Goal: Check status: Check status

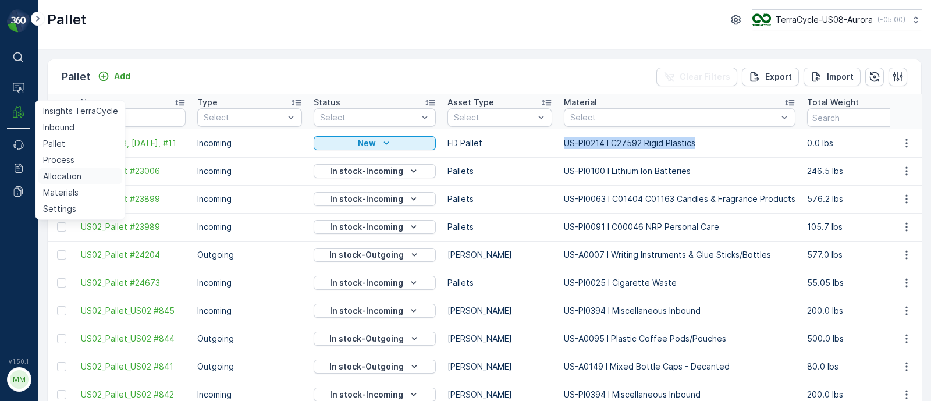
click at [61, 173] on p "Allocation" at bounding box center [62, 177] width 38 height 12
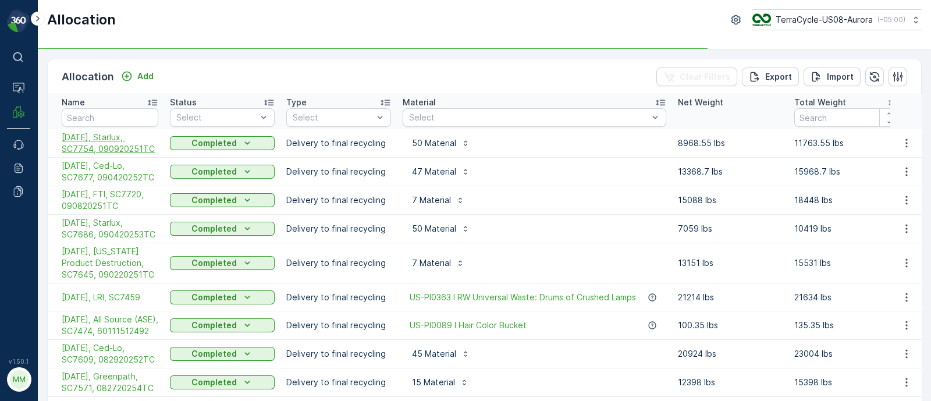
click at [101, 146] on span "[DATE], Starlux, SC7754, 090920251TC" at bounding box center [110, 143] width 97 height 23
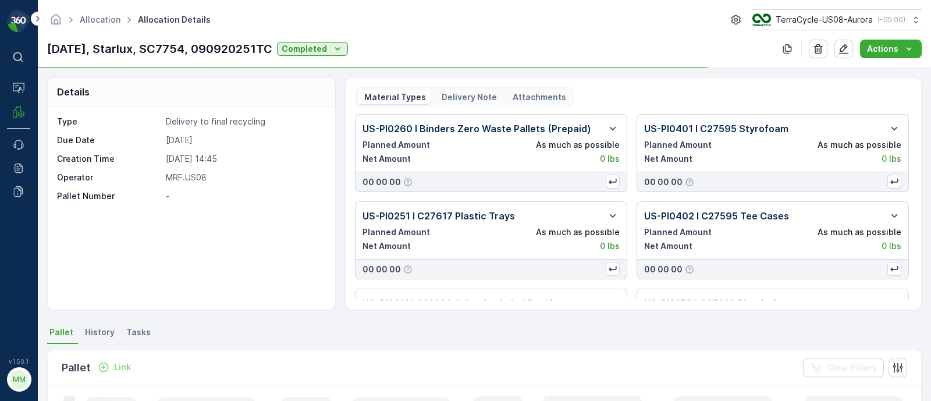
click at [477, 98] on p "Delivery Note" at bounding box center [468, 97] width 57 height 12
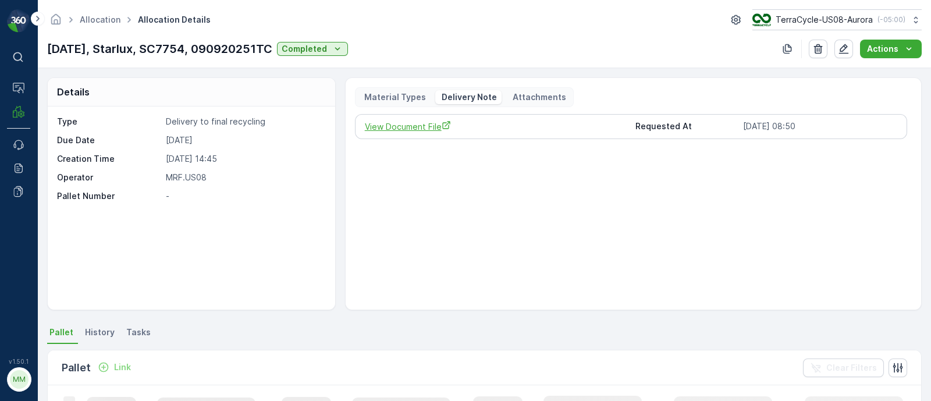
click at [431, 123] on span "View Document File" at bounding box center [496, 126] width 262 height 12
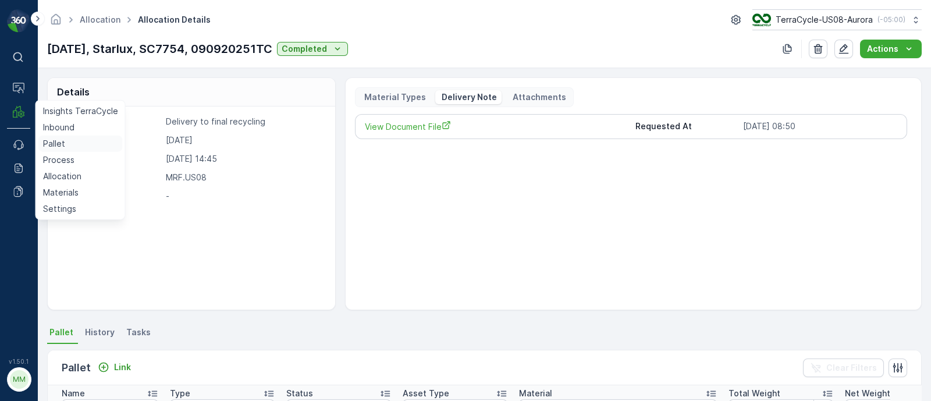
click at [55, 142] on p "Pallet" at bounding box center [54, 144] width 22 height 12
